Goal: Find specific page/section: Find specific page/section

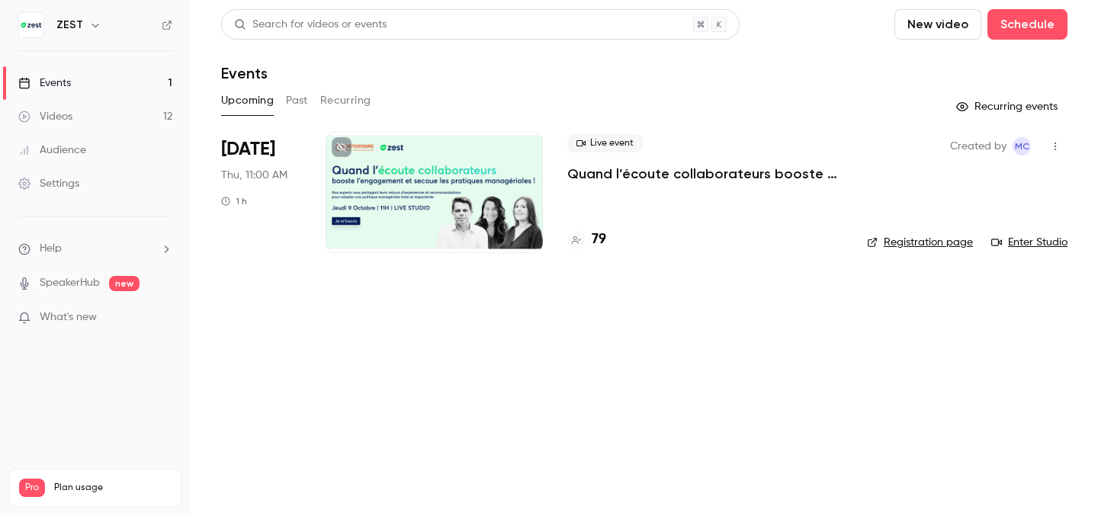
click at [94, 127] on link "Videos 12" at bounding box center [95, 117] width 191 height 34
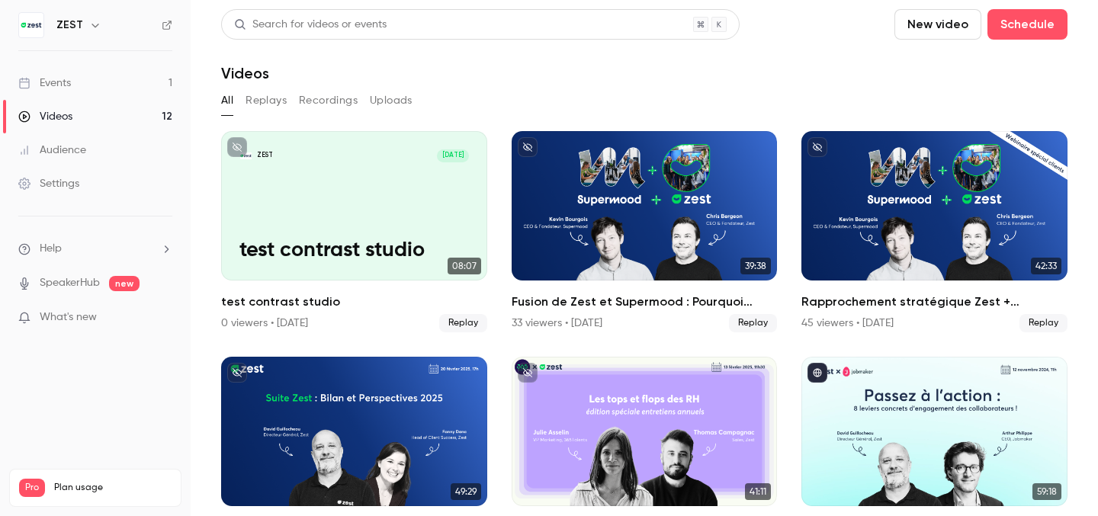
click at [122, 87] on link "Events 1" at bounding box center [95, 83] width 191 height 34
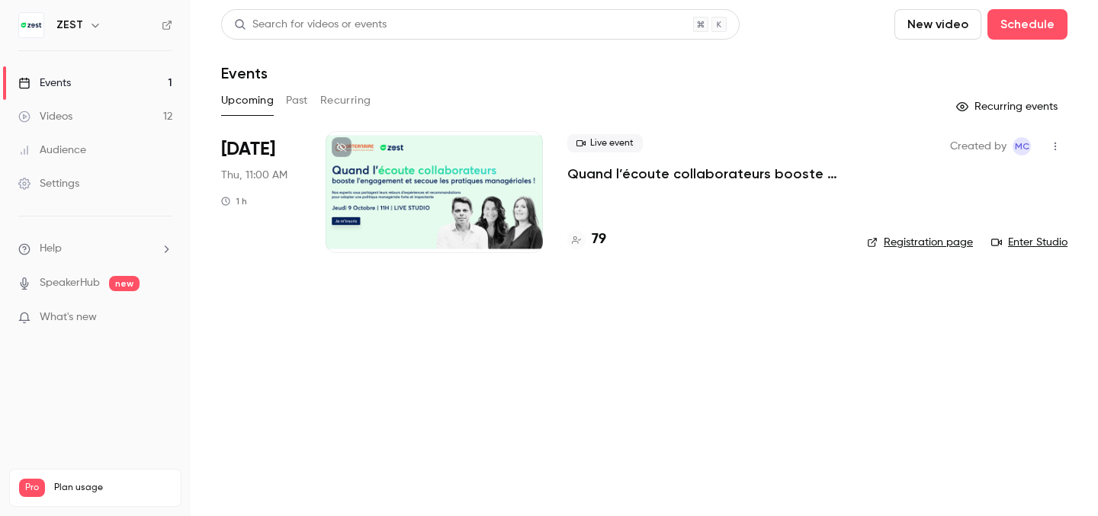
click at [694, 168] on p "Quand l’écoute collaborateurs booste l’engagement et secoue les pratiques manag…" at bounding box center [704, 174] width 275 height 18
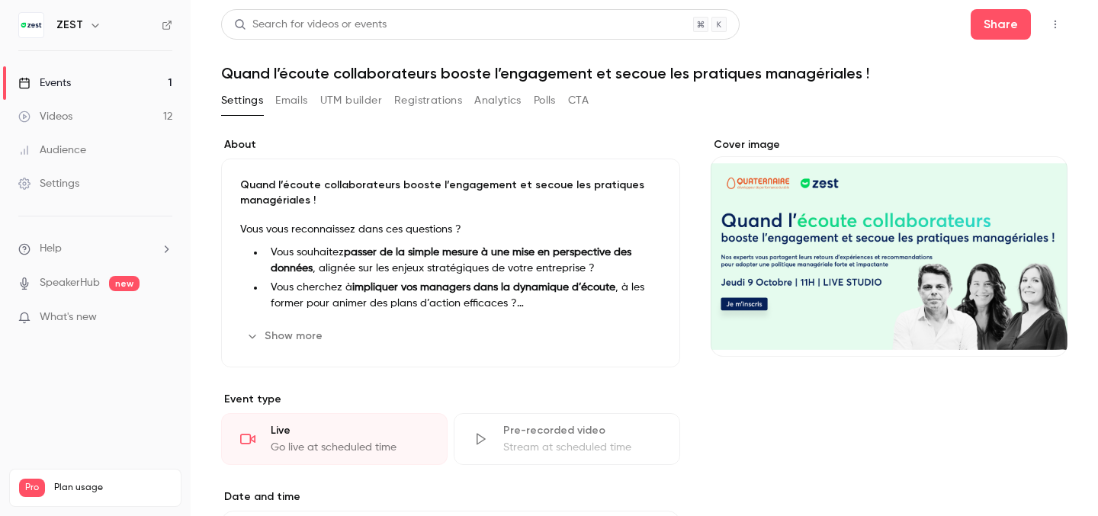
click at [289, 103] on button "Emails" at bounding box center [291, 100] width 32 height 24
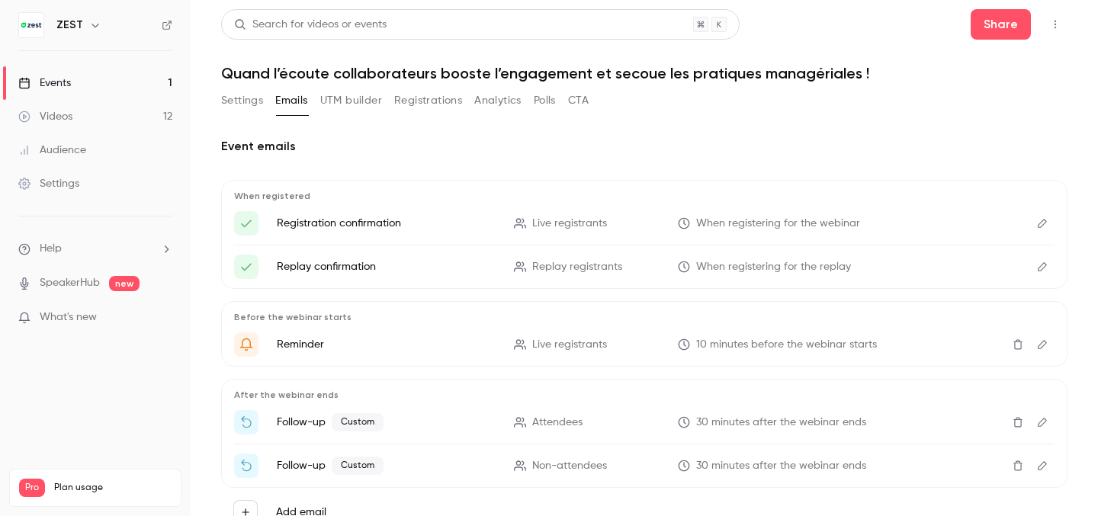
click at [342, 98] on button "UTM builder" at bounding box center [351, 100] width 62 height 24
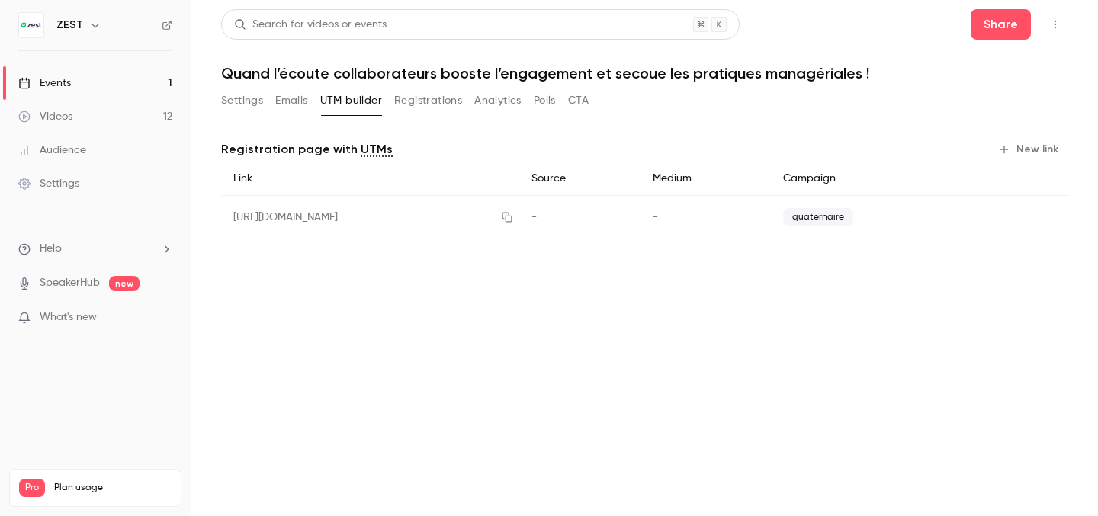
click at [421, 97] on button "Registrations" at bounding box center [428, 100] width 68 height 24
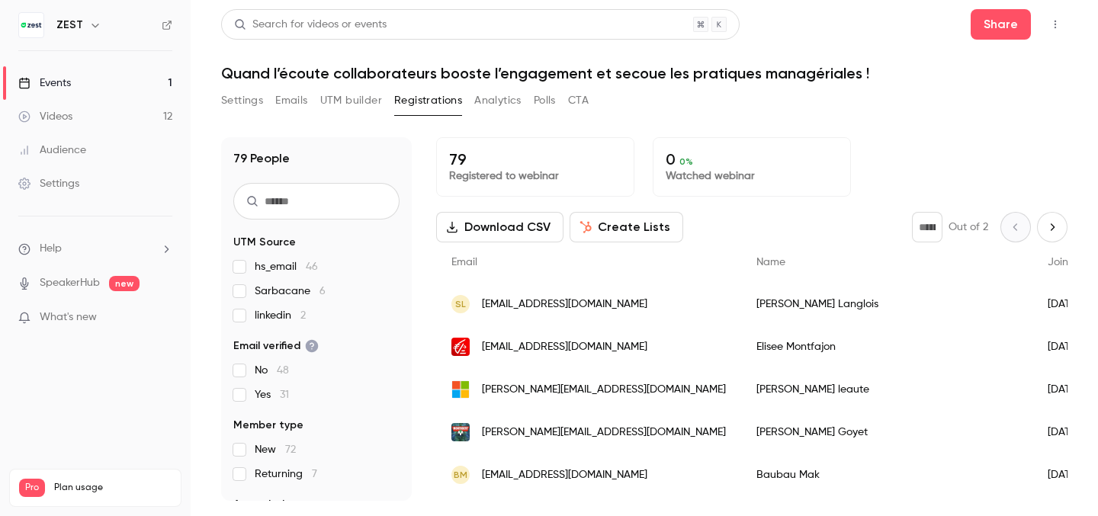
click at [483, 102] on button "Analytics" at bounding box center [497, 100] width 47 height 24
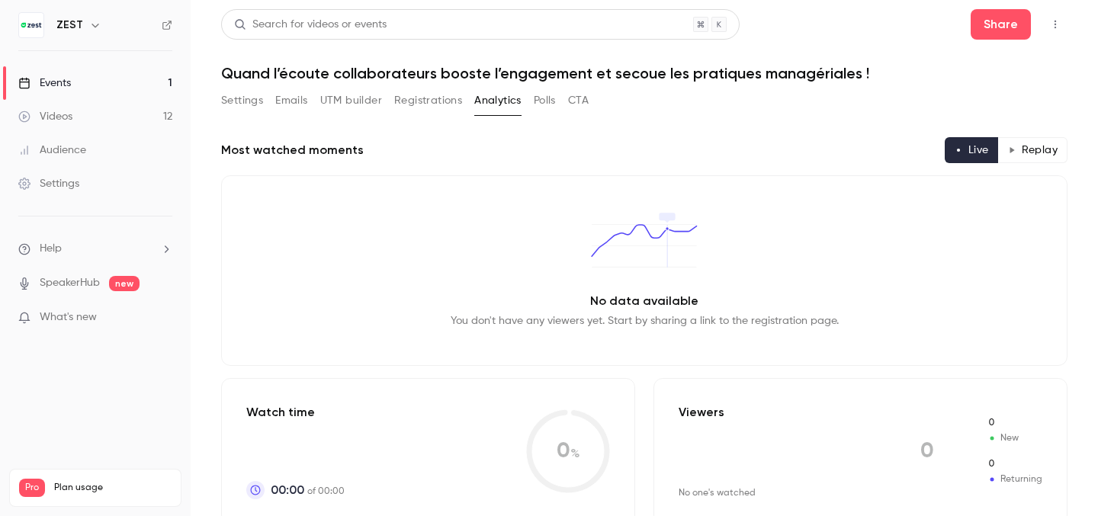
click at [416, 107] on button "Registrations" at bounding box center [428, 100] width 68 height 24
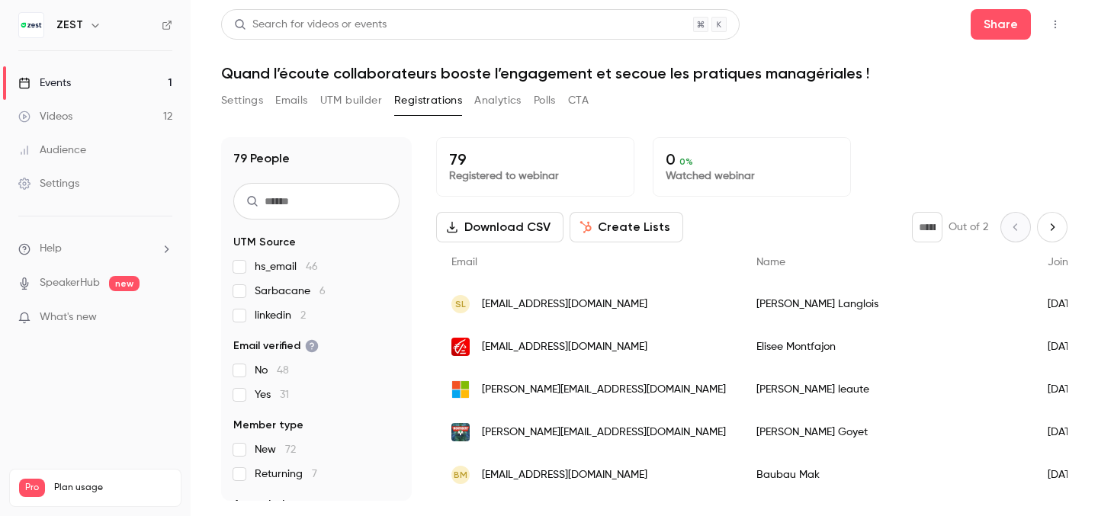
click at [79, 113] on link "Videos 12" at bounding box center [95, 117] width 191 height 34
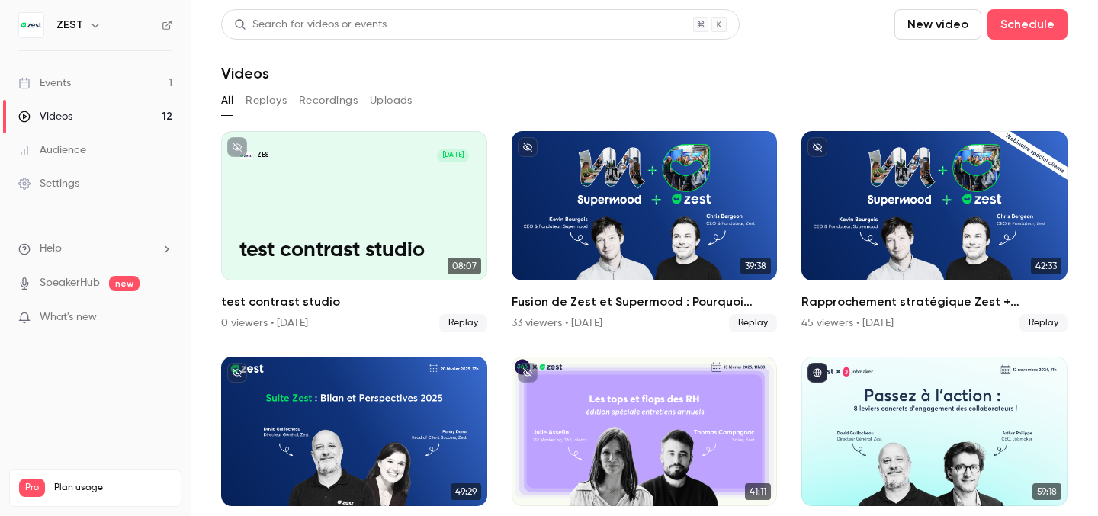
click at [81, 146] on div "Audience" at bounding box center [52, 150] width 68 height 15
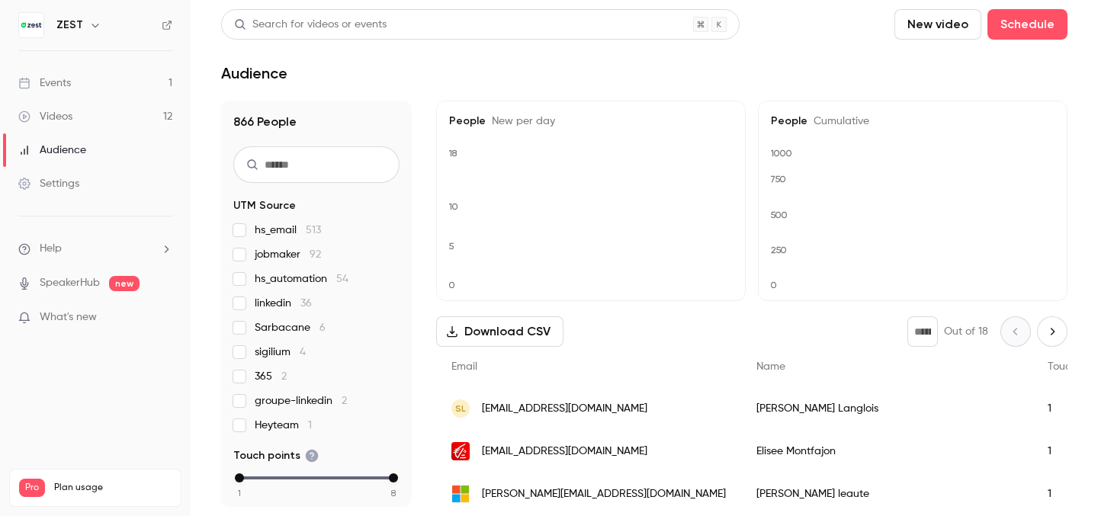
click at [89, 71] on link "Events 1" at bounding box center [95, 83] width 191 height 34
